Goal: Find contact information: Find contact information

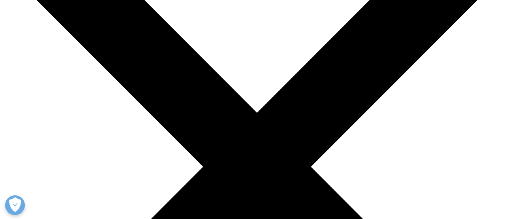
scroll to position [165, 0]
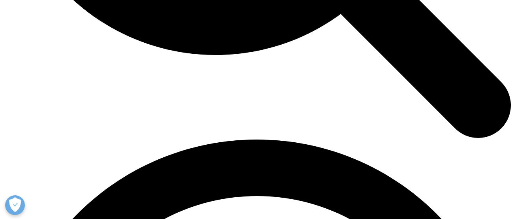
scroll to position [891, 0]
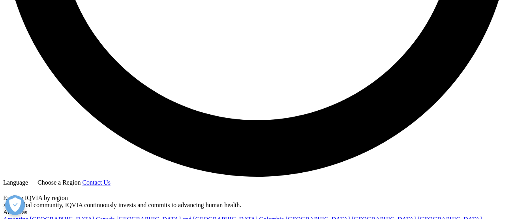
scroll to position [1428, 0]
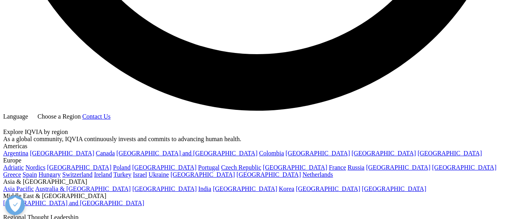
scroll to position [880, 0]
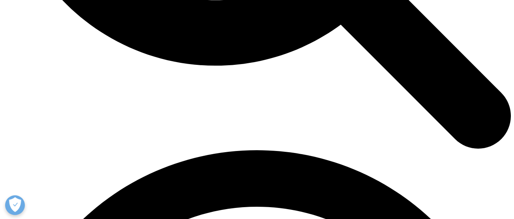
drag, startPoint x: 81, startPoint y: 124, endPoint x: 32, endPoint y: 127, distance: 49.5
copy p "[PHONE_NUMBER]"
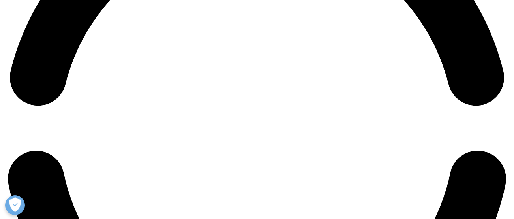
scroll to position [1218, 0]
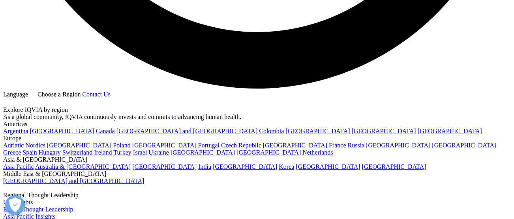
scroll to position [1351, 0]
